Goal: Information Seeking & Learning: Learn about a topic

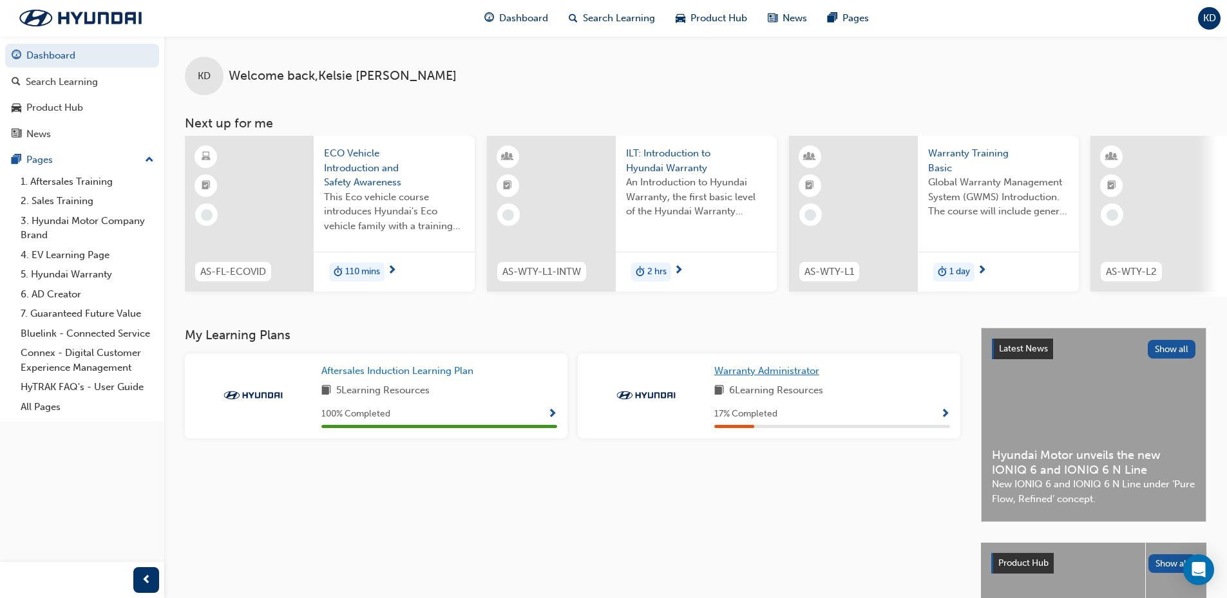
click at [762, 377] on span "Warranty Administrator" at bounding box center [766, 371] width 105 height 12
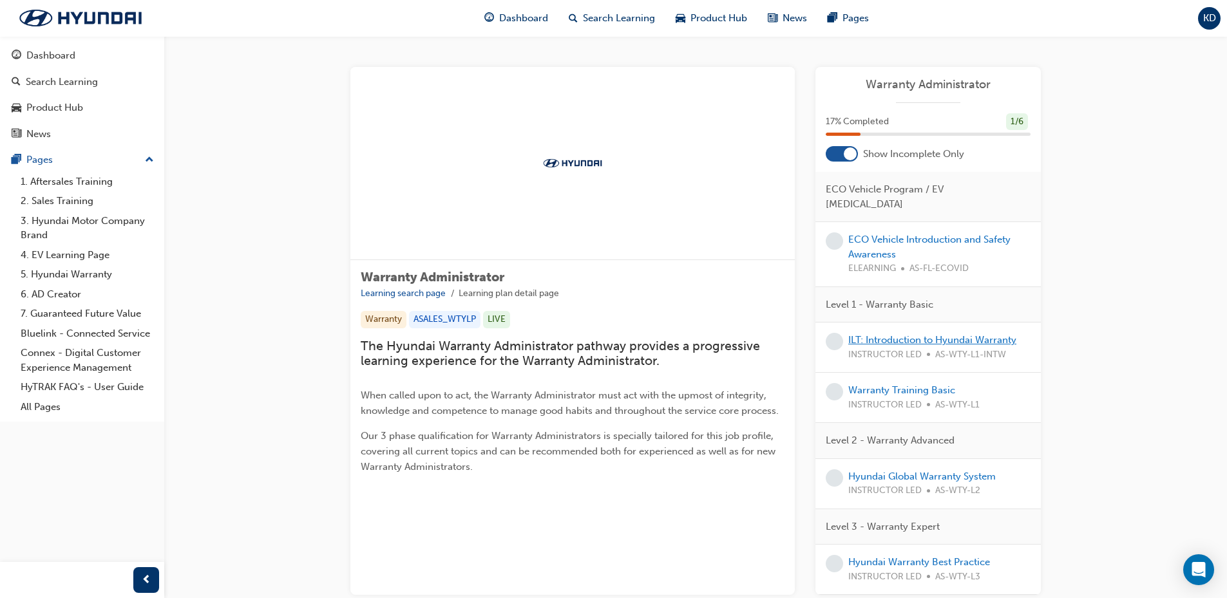
click at [903, 334] on link "ILT: Introduction to Hyundai Warranty" at bounding box center [932, 340] width 168 height 12
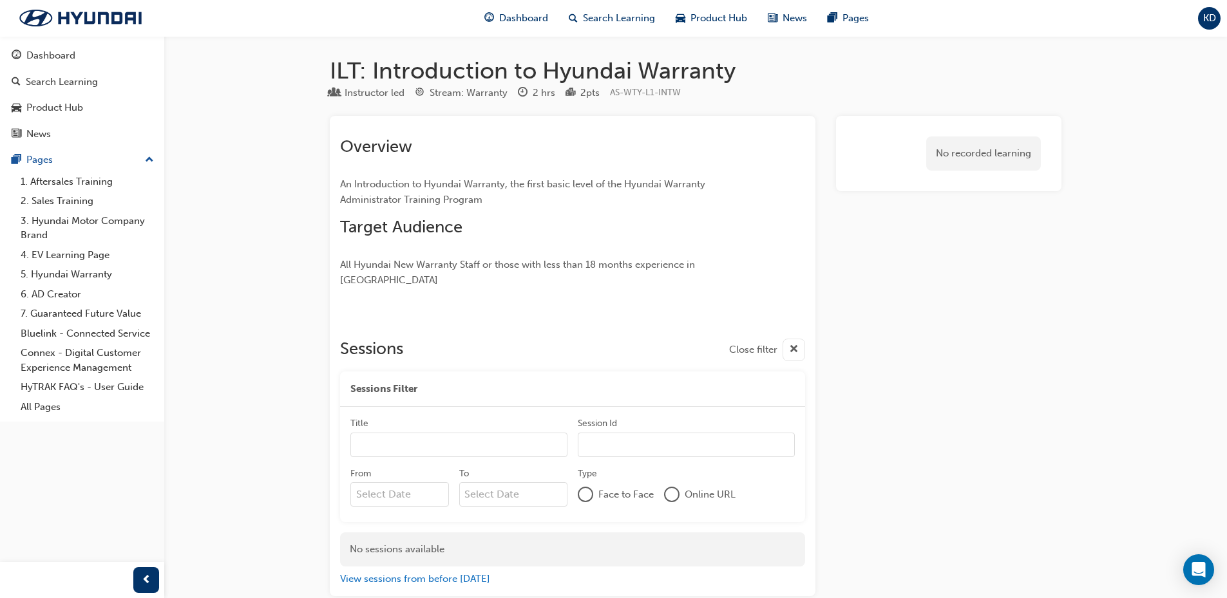
click at [402, 62] on h1 "ILT: Introduction to Hyundai Warranty" at bounding box center [695, 71] width 731 height 28
click at [59, 50] on div "Dashboard" at bounding box center [50, 55] width 49 height 15
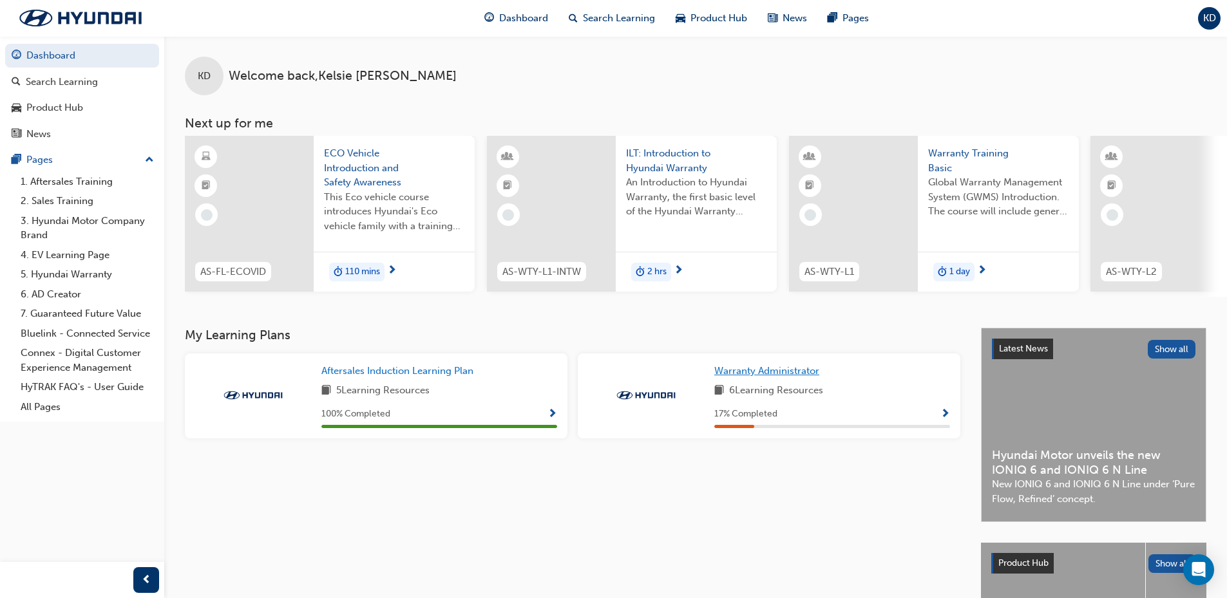
click at [744, 376] on span "Warranty Administrator" at bounding box center [766, 371] width 105 height 12
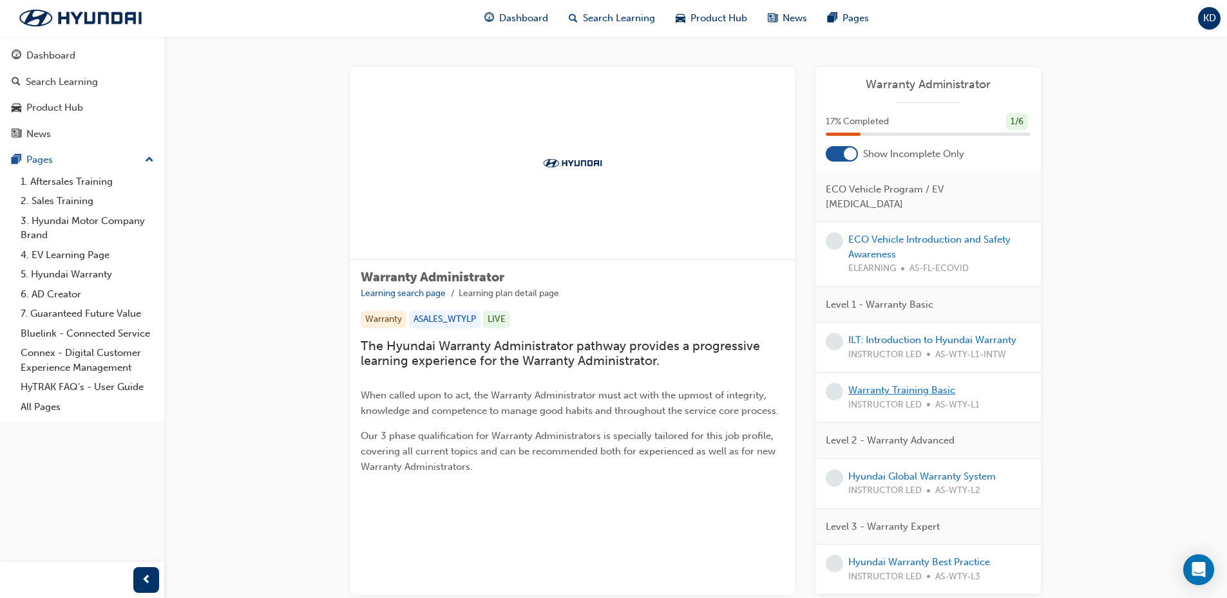
click at [901, 384] on link "Warranty Training Basic" at bounding box center [901, 390] width 107 height 12
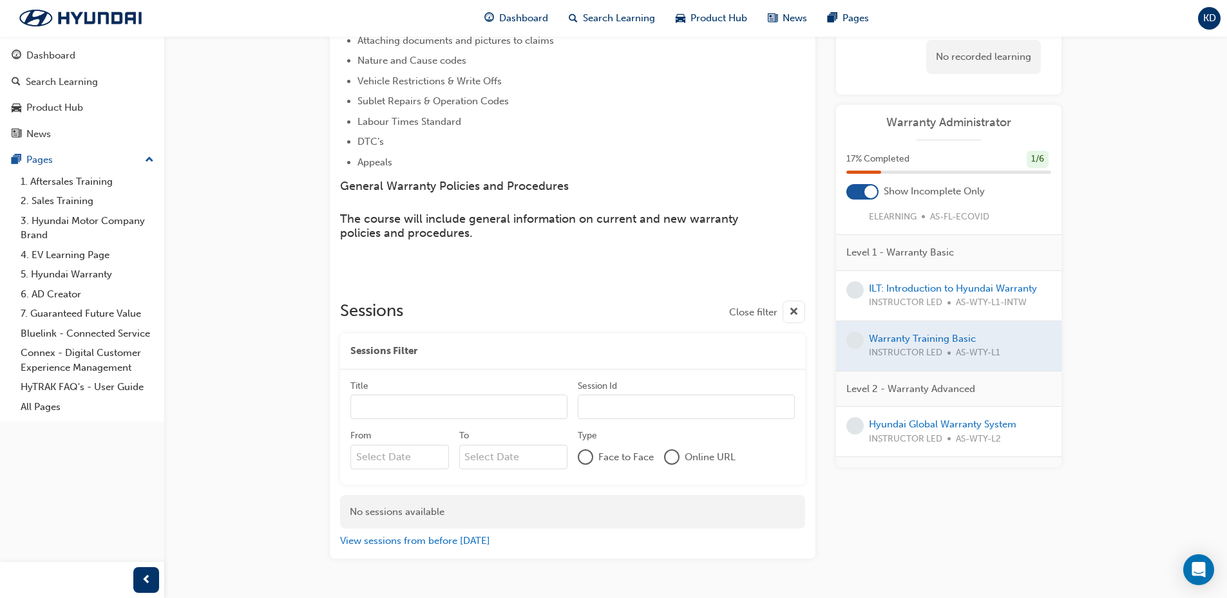
scroll to position [129, 0]
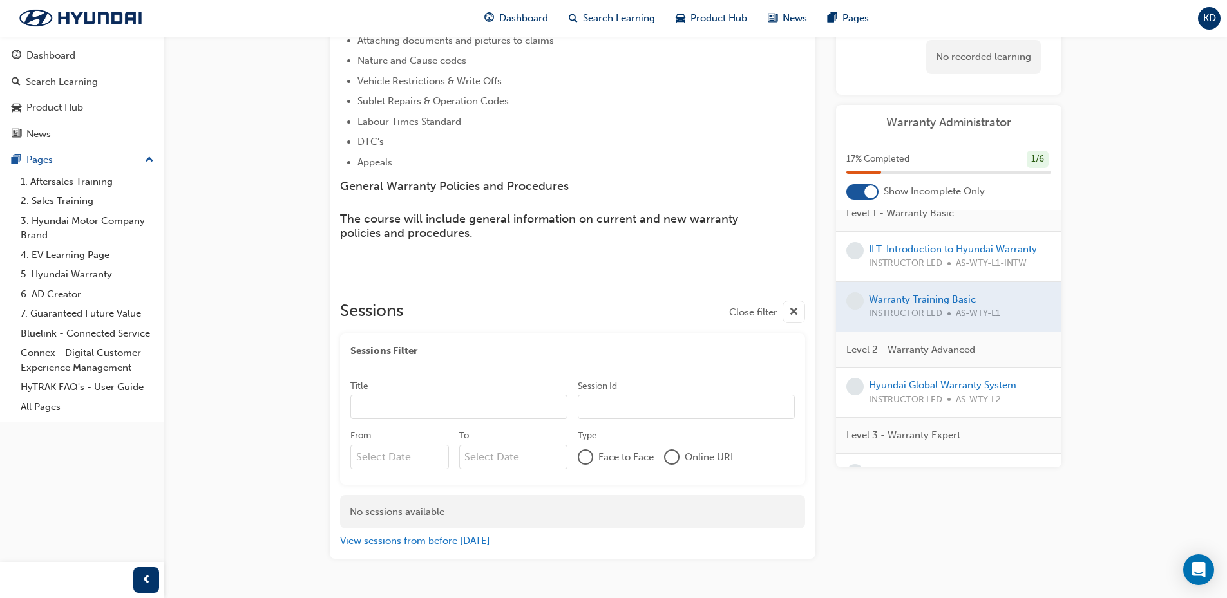
click at [914, 379] on link "Hyundai Global Warranty System" at bounding box center [942, 385] width 147 height 12
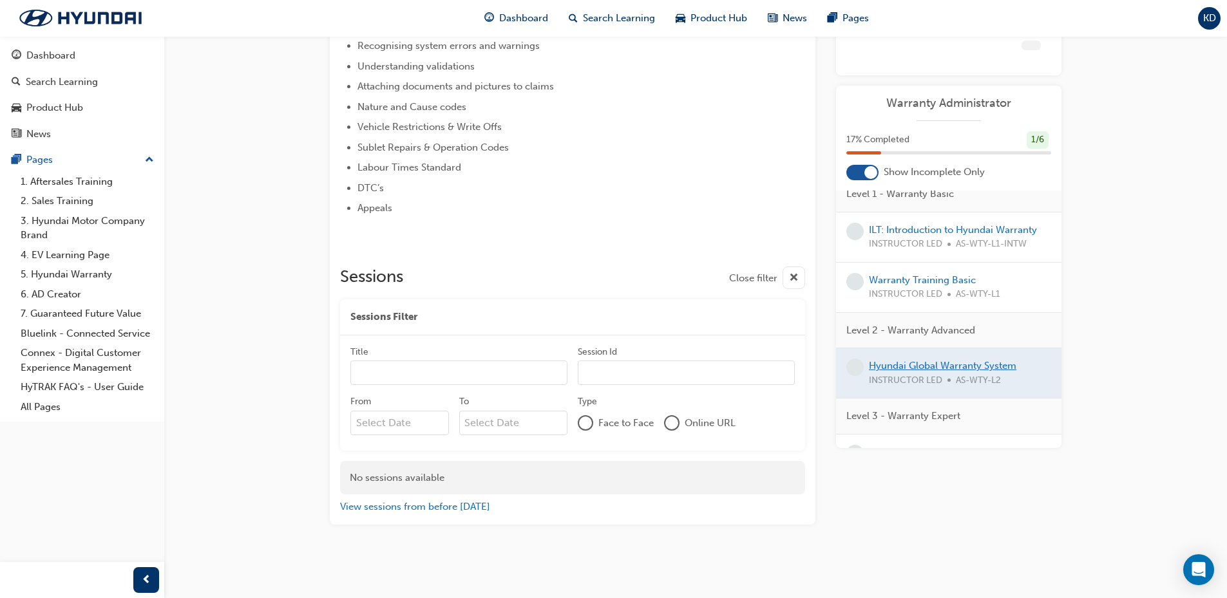
scroll to position [373, 0]
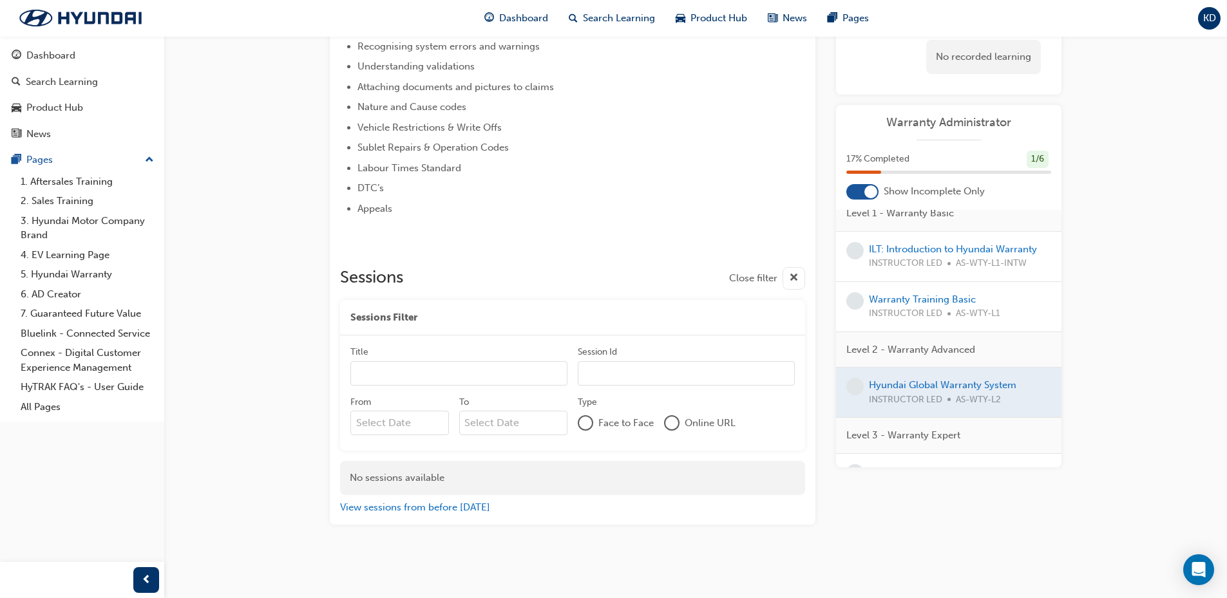
click at [931, 466] on link "Hyundai Warranty Best Practice" at bounding box center [940, 472] width 142 height 12
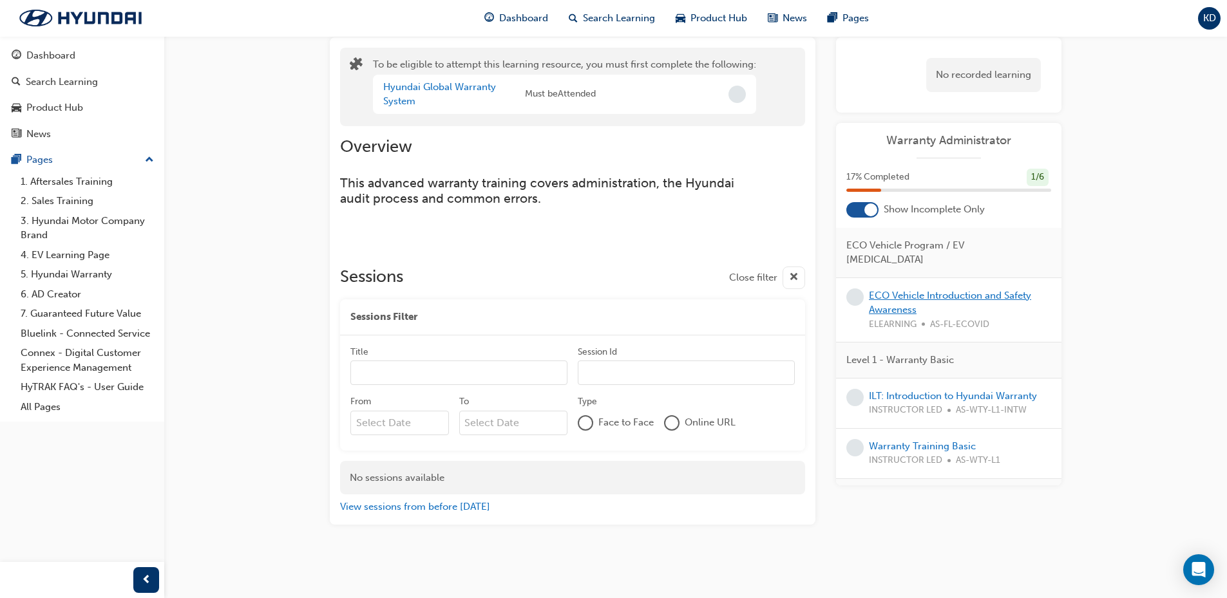
click at [947, 290] on link "ECO Vehicle Introduction and Safety Awareness" at bounding box center [950, 303] width 162 height 26
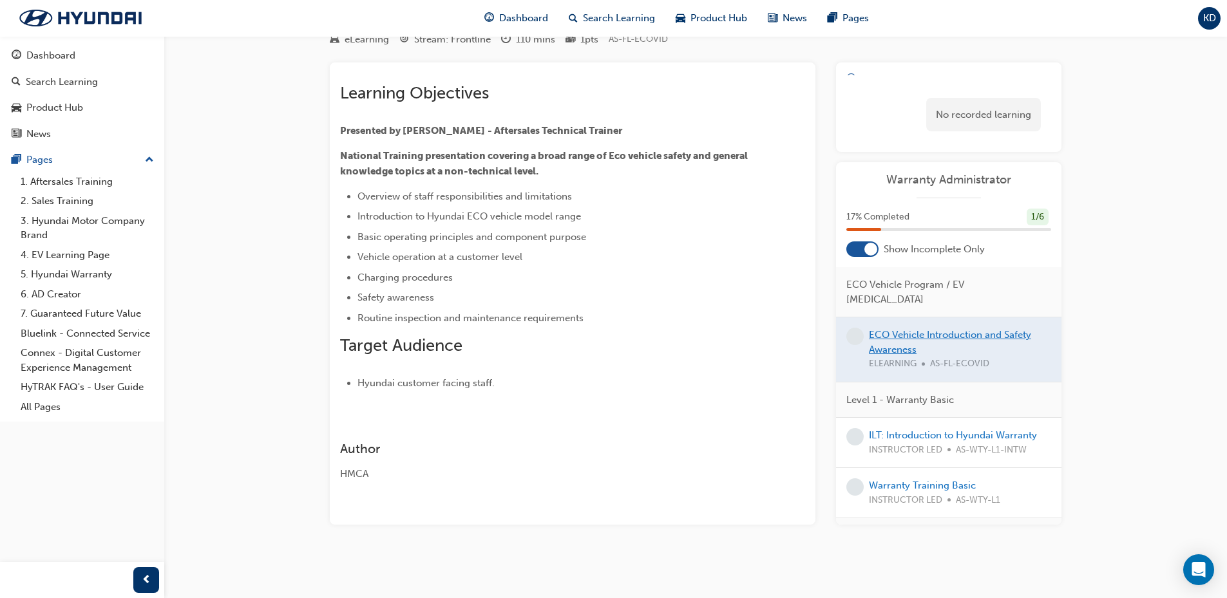
scroll to position [71, 0]
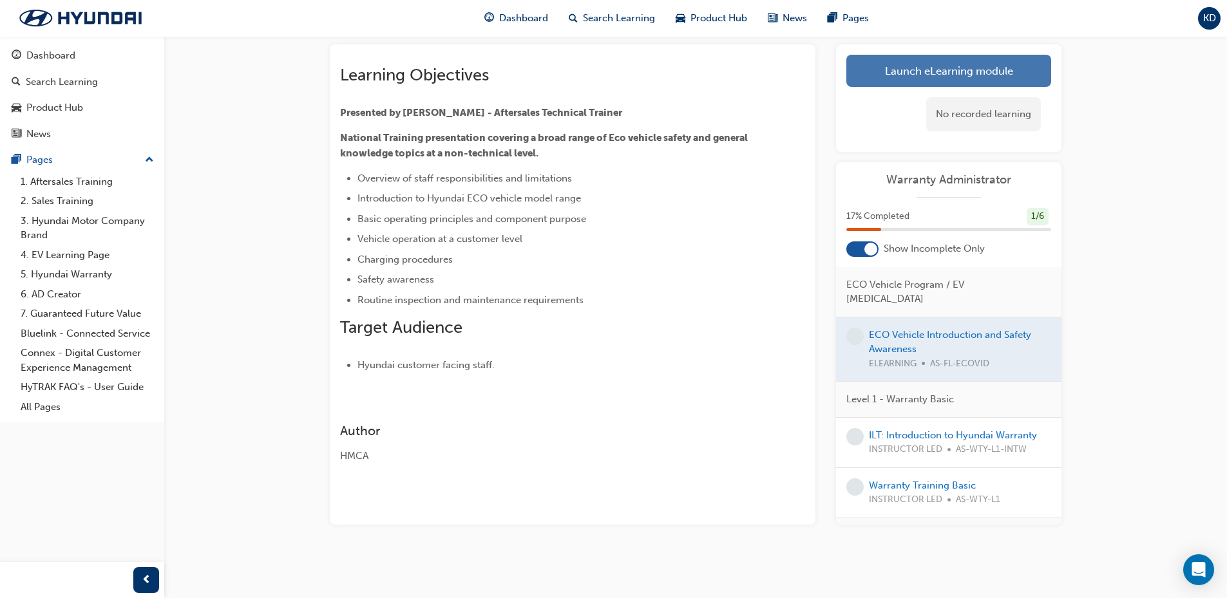
click at [970, 74] on link "Launch eLearning module" at bounding box center [948, 71] width 205 height 32
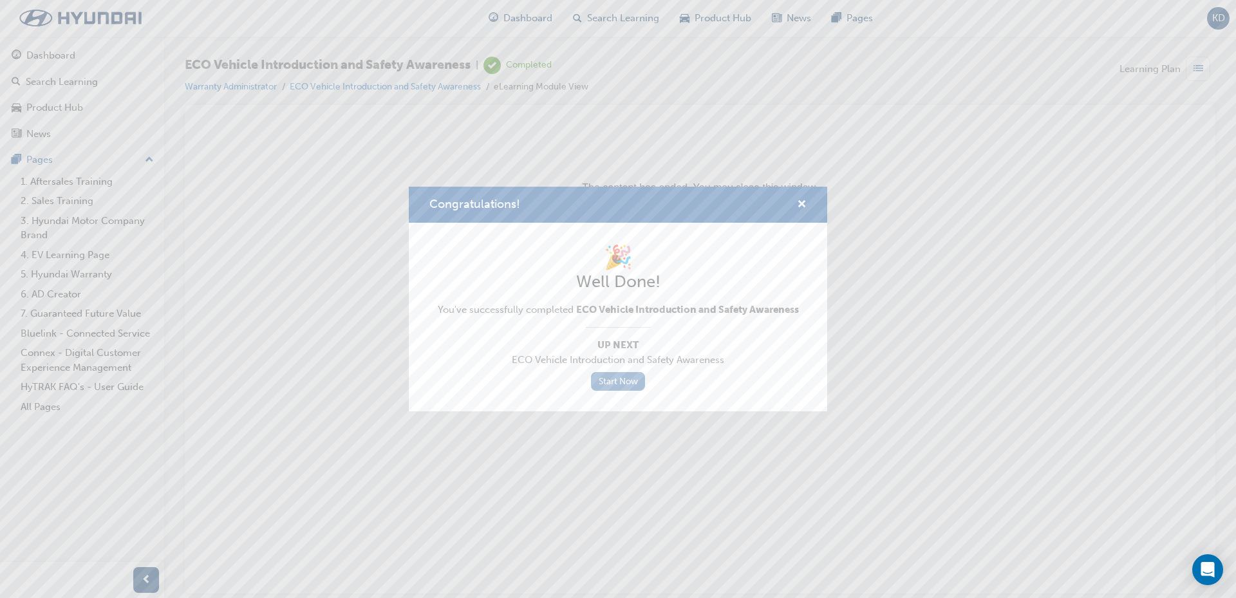
click at [623, 384] on link "Start Now" at bounding box center [618, 381] width 54 height 19
click at [626, 377] on link "Start Now" at bounding box center [618, 381] width 54 height 19
click at [612, 380] on link "Start Now" at bounding box center [618, 381] width 54 height 19
click at [802, 207] on span "cross-icon" at bounding box center [802, 206] width 10 height 12
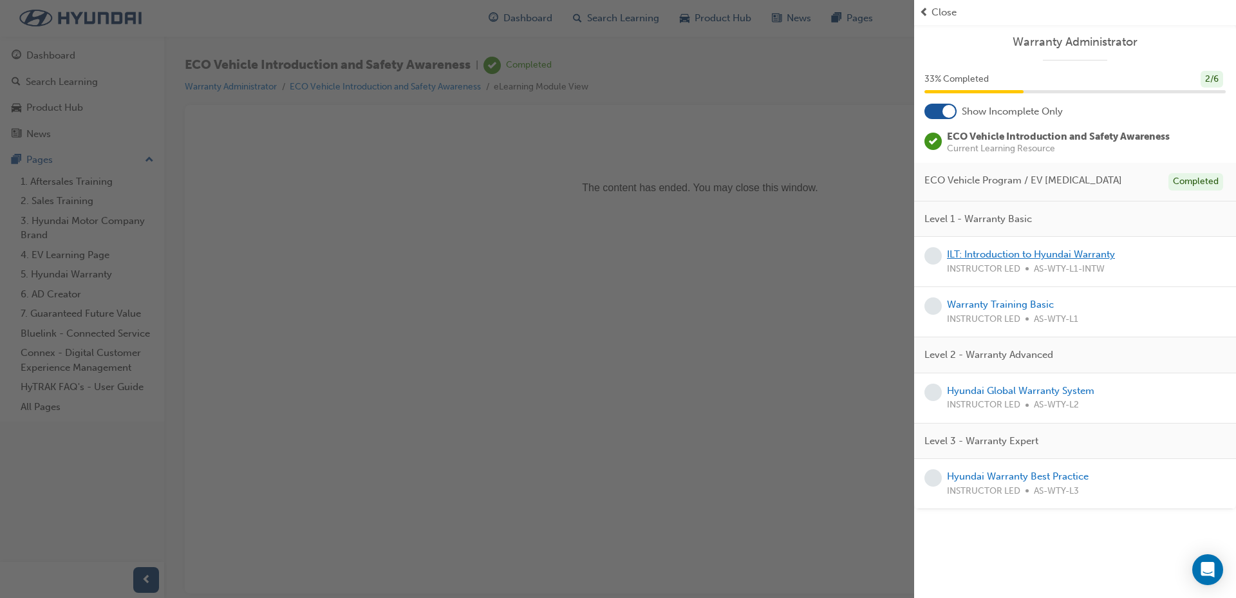
click at [1022, 258] on link "ILT: Introduction to Hyundai Warranty" at bounding box center [1031, 255] width 168 height 12
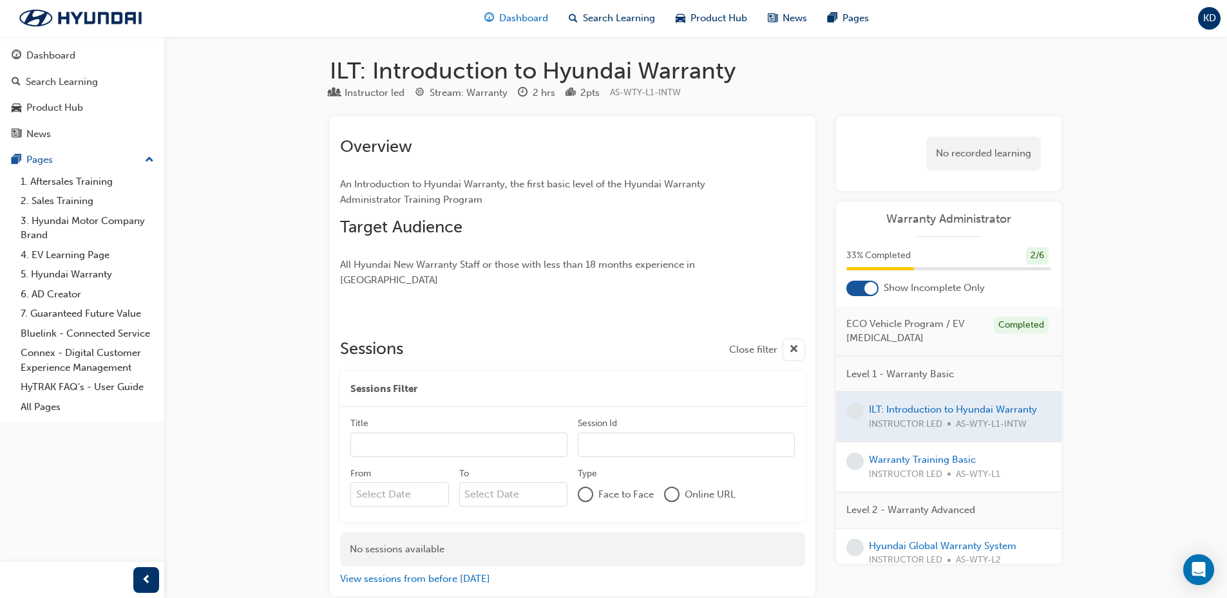
click at [504, 15] on span "Dashboard" at bounding box center [523, 18] width 49 height 15
